Goal: Navigation & Orientation: Find specific page/section

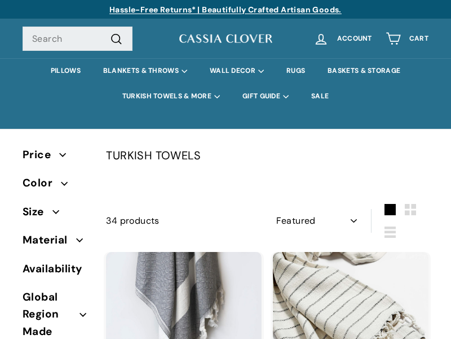
select select "manual"
